Goal: Task Accomplishment & Management: Manage account settings

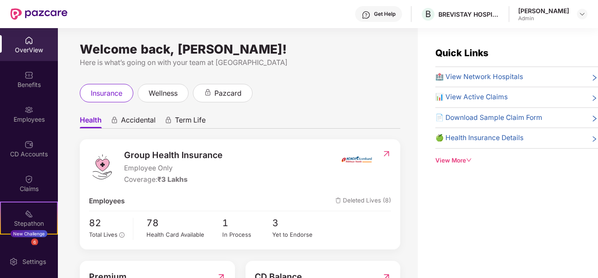
click at [352, 76] on div "Welcome back, [PERSON_NAME]! Here is what’s going on with your team at Pazcare …" at bounding box center [238, 158] width 360 height 260
click at [109, 236] on span "Total Lives" at bounding box center [103, 234] width 29 height 7
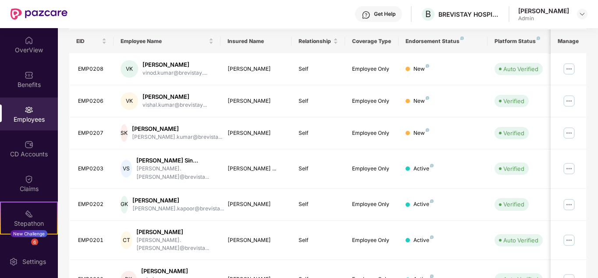
scroll to position [135, 0]
click at [596, 131] on div "Filters Group Health Insurance Employee Reports 82 Employees All Download Filte…" at bounding box center [328, 179] width 540 height 510
drag, startPoint x: 597, startPoint y: 124, endPoint x: 599, endPoint y: 152, distance: 27.7
click at [598, 152] on html "Get Help B BREVISTAY HOSPITALITY PRIVATE LIMITED [PERSON_NAME] Admin OverView B…" at bounding box center [299, 139] width 598 height 278
click at [327, 19] on div "Get Help B BREVISTAY HOSPITALITY PRIVATE LIMITED [PERSON_NAME] Admin" at bounding box center [328, 14] width 520 height 28
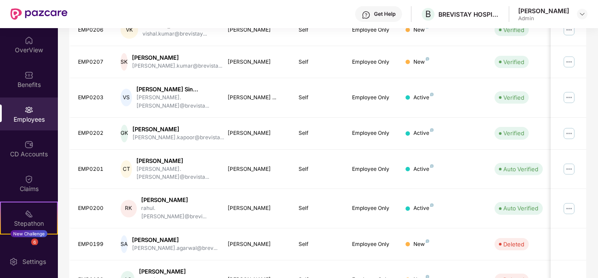
scroll to position [204, 0]
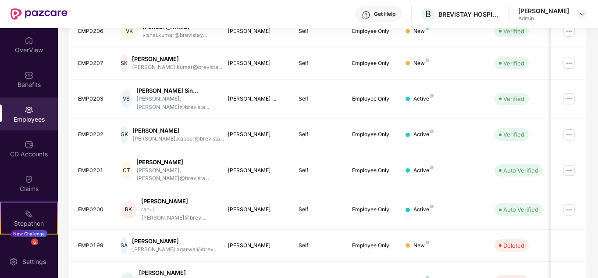
drag, startPoint x: 597, startPoint y: 152, endPoint x: 593, endPoint y: 94, distance: 58.0
click at [593, 94] on div "Filters Group Health Insurance Employee Reports 82 Employees All Download Filte…" at bounding box center [328, 110] width 540 height 510
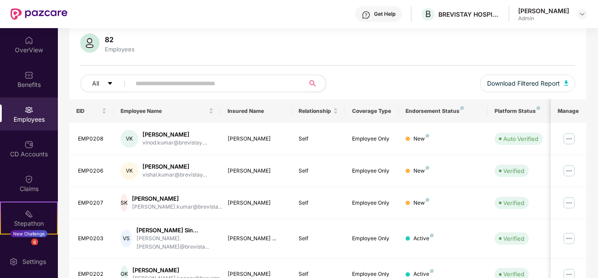
scroll to position [63, 0]
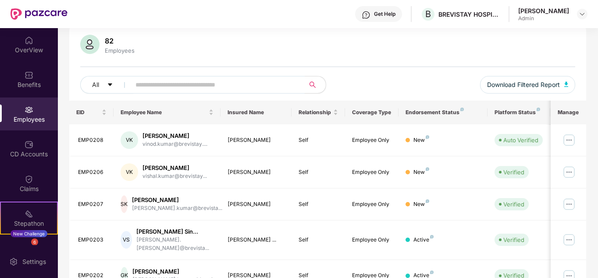
click at [156, 88] on input "text" at bounding box center [213, 84] width 157 height 13
type input "*"
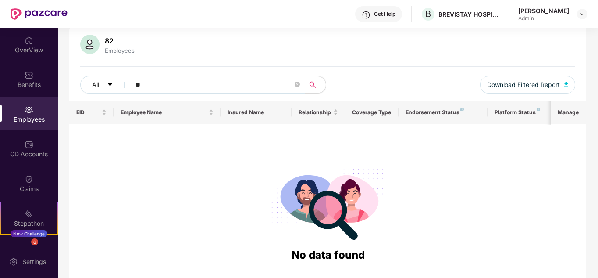
type input "*"
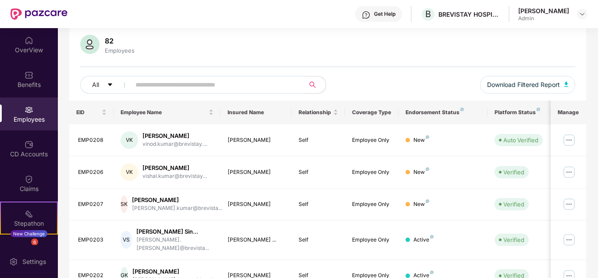
click at [216, 84] on input "text" at bounding box center [213, 84] width 157 height 13
type input "*"
click at [451, 29] on div "82 Employees All Download Filtered Report EID Employee Name Insured Name Relati…" at bounding box center [327, 264] width 517 height 481
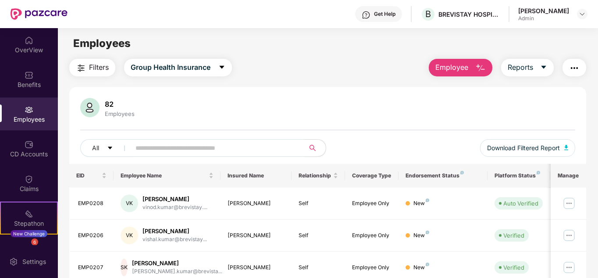
click at [467, 65] on span "Employee" at bounding box center [451, 67] width 33 height 11
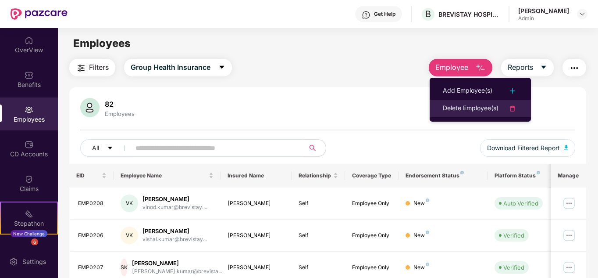
click at [483, 108] on div "Delete Employee(s)" at bounding box center [471, 108] width 56 height 11
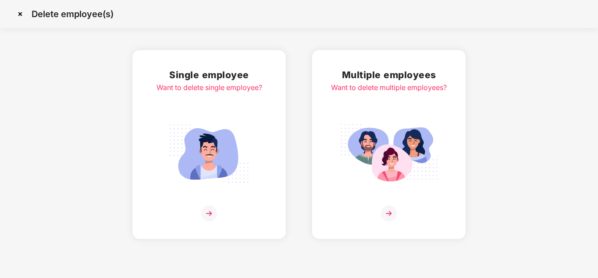
click at [192, 136] on img at bounding box center [209, 153] width 98 height 68
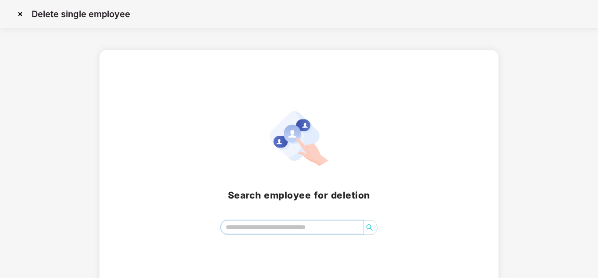
click at [301, 230] on input "search" at bounding box center [292, 226] width 143 height 13
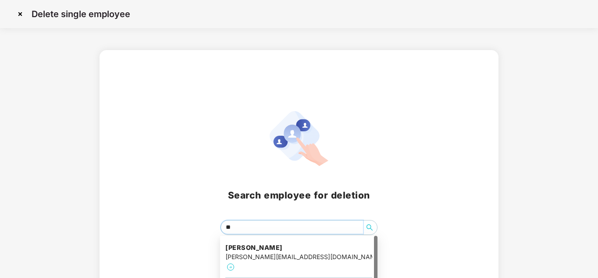
type input "***"
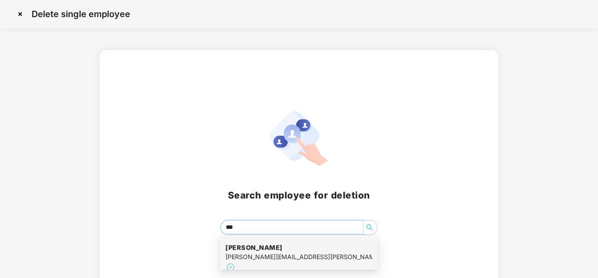
click at [295, 249] on h4 "[PERSON_NAME]" at bounding box center [298, 247] width 147 height 9
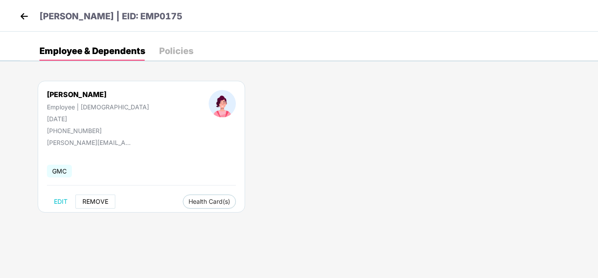
click at [96, 203] on span "REMOVE" at bounding box center [95, 201] width 26 height 7
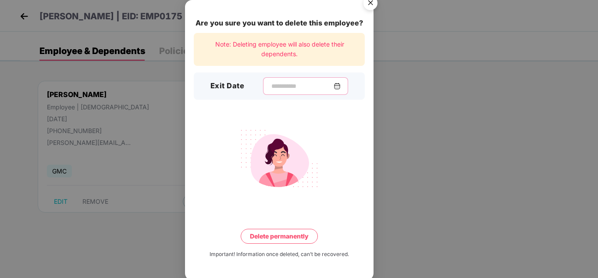
click at [283, 86] on input at bounding box center [302, 86] width 63 height 9
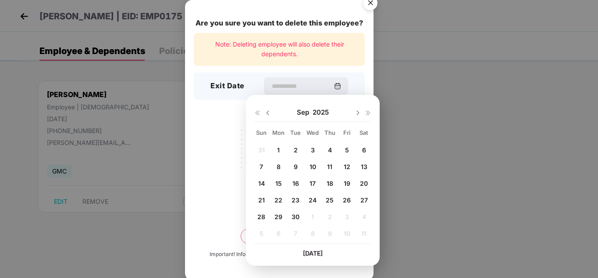
click at [294, 214] on span "30" at bounding box center [296, 216] width 8 height 7
type input "**********"
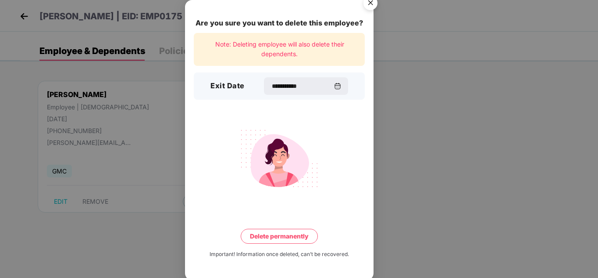
drag, startPoint x: 301, startPoint y: 240, endPoint x: 207, endPoint y: 228, distance: 95.5
click at [207, 228] on div "Delete permanently" at bounding box center [279, 235] width 171 height 15
click at [258, 231] on button "Delete permanently" at bounding box center [279, 235] width 77 height 15
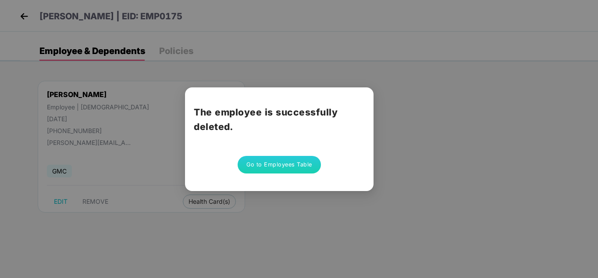
click at [306, 164] on button "Go to Employees Table" at bounding box center [279, 165] width 83 height 18
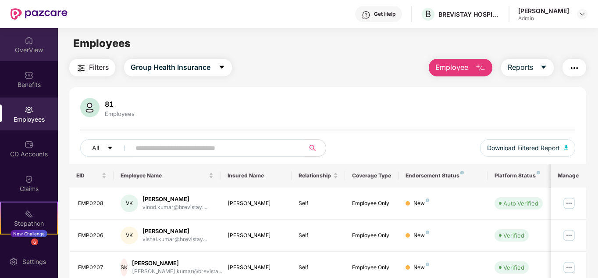
click at [42, 43] on div "OverView" at bounding box center [29, 44] width 58 height 33
